Goal: Task Accomplishment & Management: Complete application form

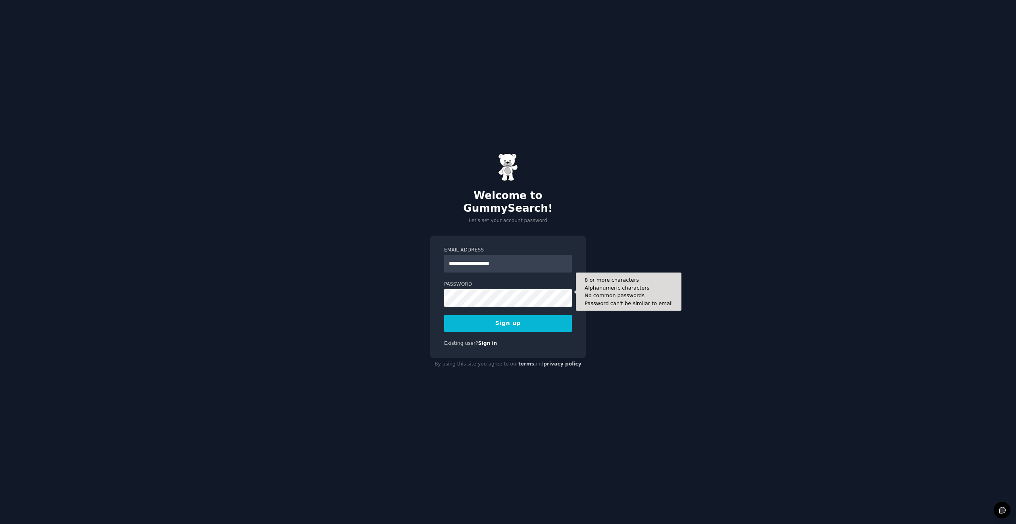
type input "**********"
click at [479, 318] on button "Sign up" at bounding box center [508, 323] width 128 height 17
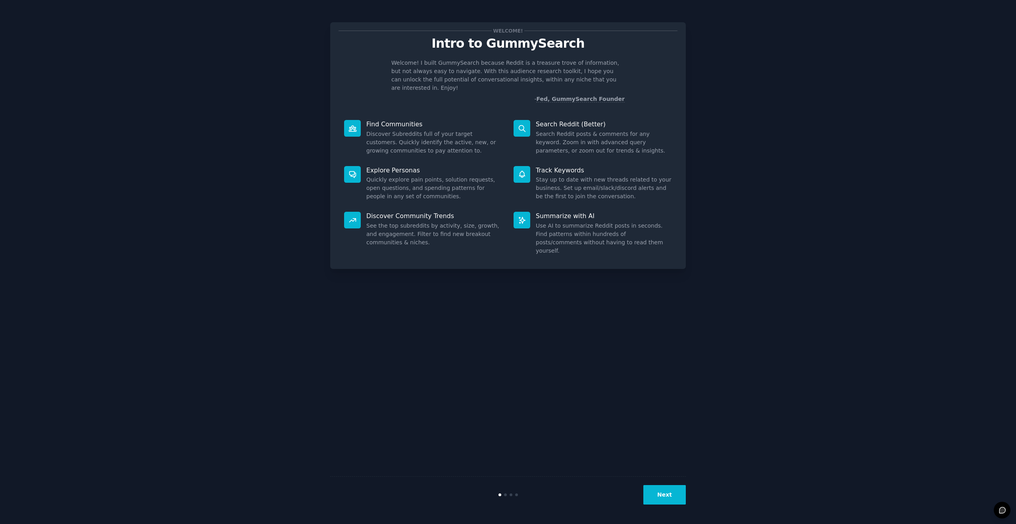
click at [658, 501] on button "Next" at bounding box center [665, 494] width 42 height 19
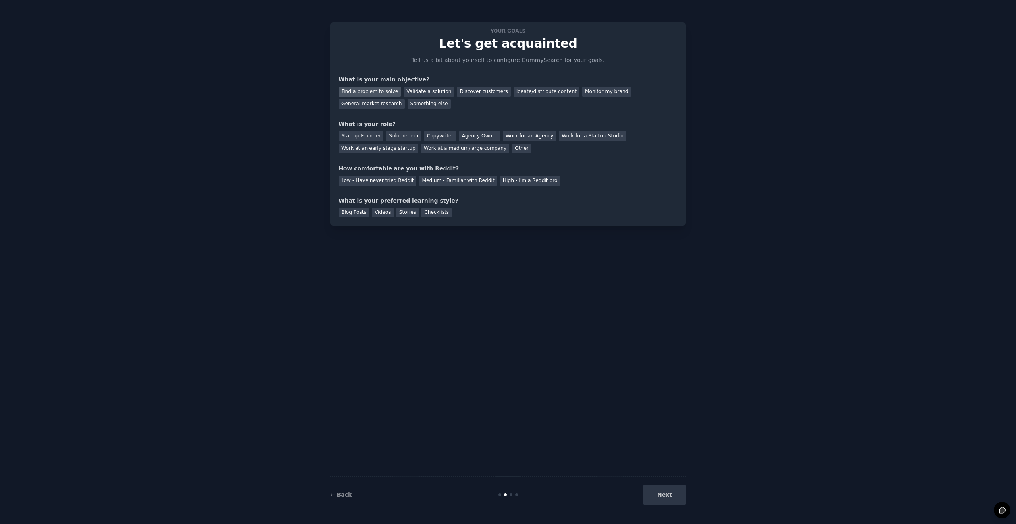
click at [359, 89] on div "Find a problem to solve" at bounding box center [370, 92] width 62 height 10
click at [416, 94] on div "Validate a solution" at bounding box center [429, 92] width 50 height 10
click at [362, 136] on div "Startup Founder" at bounding box center [361, 136] width 45 height 10
click at [459, 182] on div "Medium - Familiar with Reddit" at bounding box center [458, 180] width 78 height 10
click at [354, 211] on div "Blog Posts" at bounding box center [354, 213] width 31 height 10
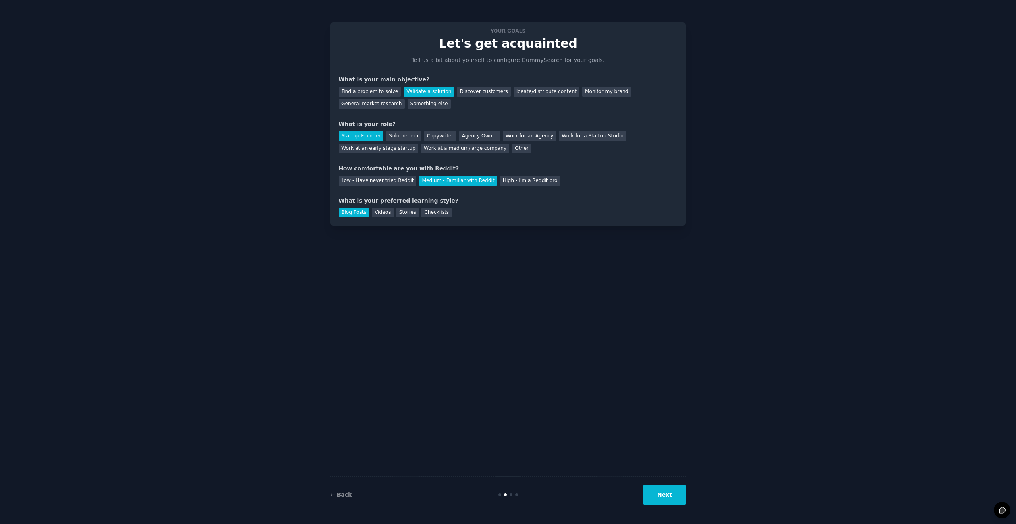
click at [666, 493] on button "Next" at bounding box center [665, 494] width 42 height 19
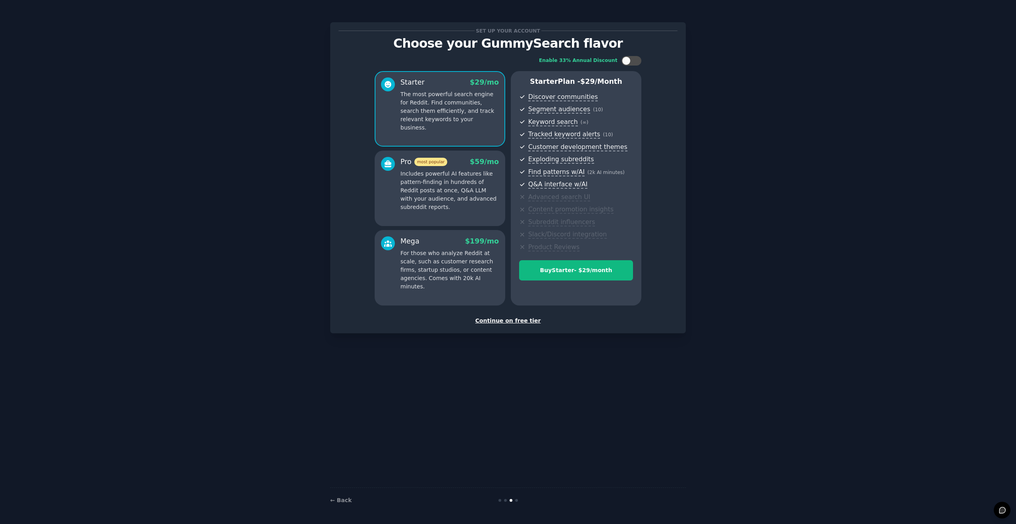
click at [495, 320] on div "Continue on free tier" at bounding box center [508, 320] width 339 height 8
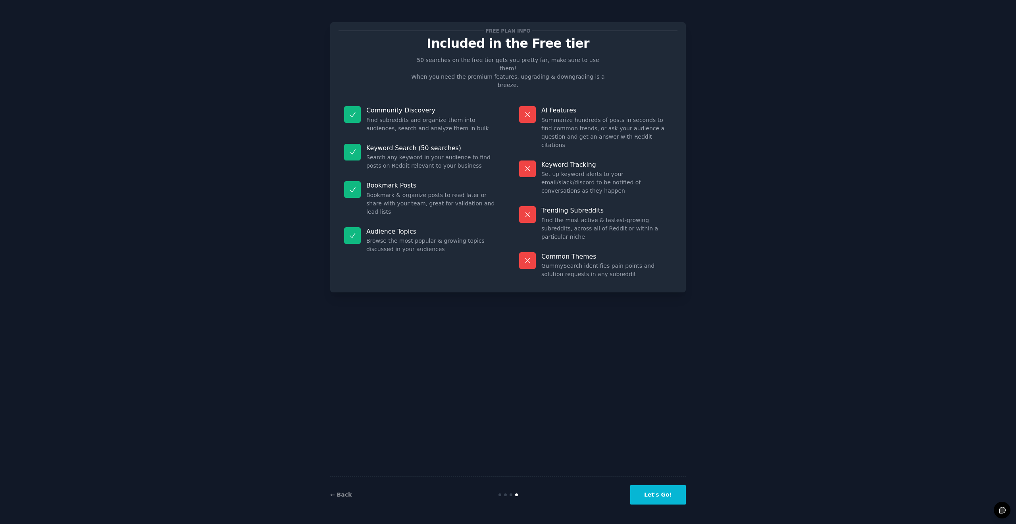
click at [661, 494] on button "Let's Go!" at bounding box center [658, 494] width 56 height 19
